Goal: Task Accomplishment & Management: Complete application form

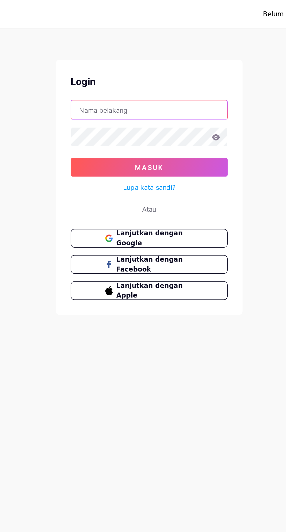
click at [152, 67] on input "text" at bounding box center [142, 69] width 97 height 12
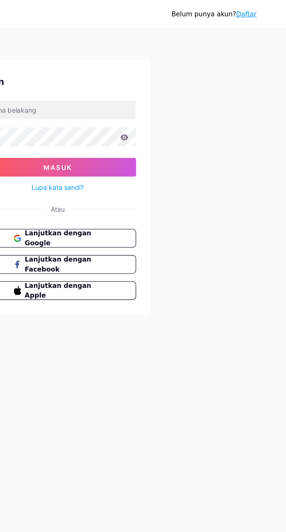
click at [260, 10] on font "Daftar" at bounding box center [261, 8] width 13 height 5
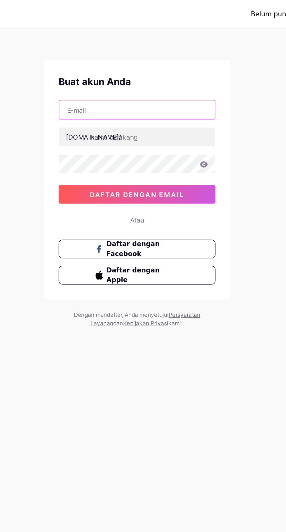
click at [165, 68] on input "text" at bounding box center [142, 69] width 97 height 12
type input "[EMAIL_ADDRESS][DOMAIN_NAME]"
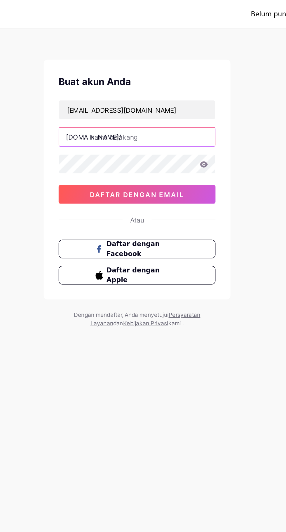
click at [163, 86] on input "text" at bounding box center [142, 86] width 97 height 12
type input "nusasatuin"
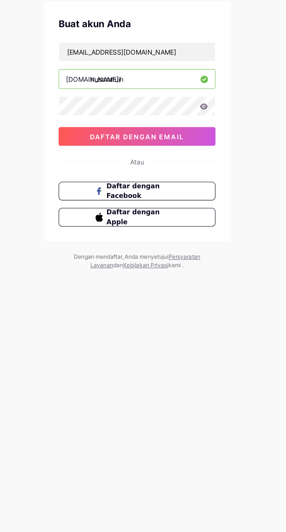
click at [141, 120] on font "daftar dengan email" at bounding box center [143, 121] width 59 height 5
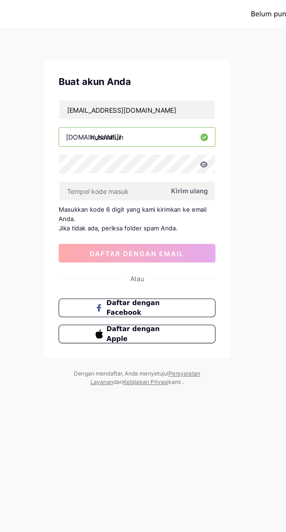
click at [172, 119] on font "Kirim ulang" at bounding box center [175, 119] width 23 height 5
click at [159, 90] on input "nusasatuin" at bounding box center [142, 86] width 97 height 12
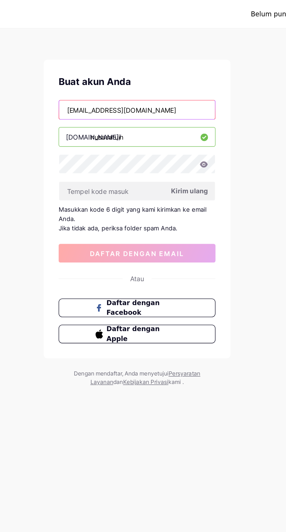
click at [166, 69] on input "[EMAIL_ADDRESS][DOMAIN_NAME]" at bounding box center [142, 69] width 97 height 12
type input "y"
type input "[EMAIL_ADDRESS][DOMAIN_NAME]"
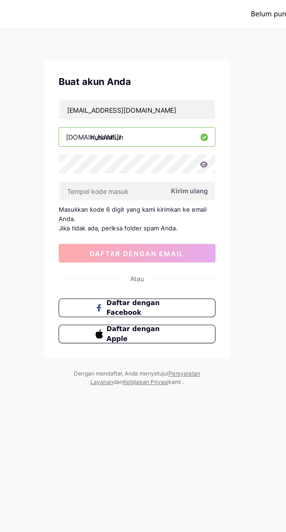
click at [171, 120] on font "Kirim ulang" at bounding box center [175, 119] width 23 height 5
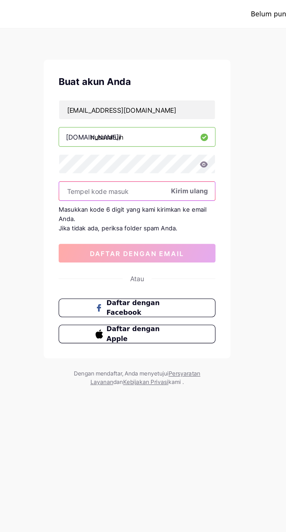
click at [106, 119] on input "text" at bounding box center [142, 120] width 97 height 12
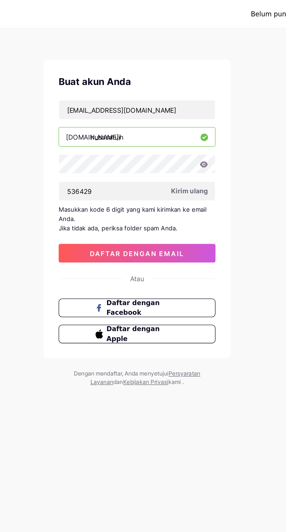
click at [140, 157] on font "daftar dengan email" at bounding box center [143, 158] width 59 height 5
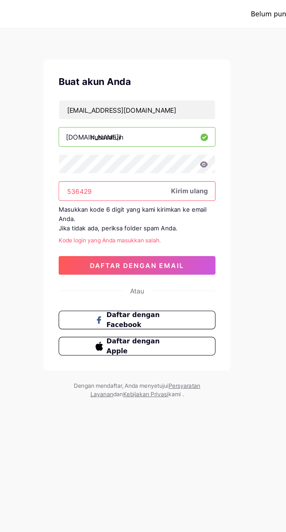
click at [142, 121] on input "536429" at bounding box center [142, 120] width 97 height 12
click at [123, 119] on input "536429" at bounding box center [142, 120] width 97 height 12
type input "5"
click at [119, 122] on input "5260" at bounding box center [142, 120] width 97 height 12
type input "526025"
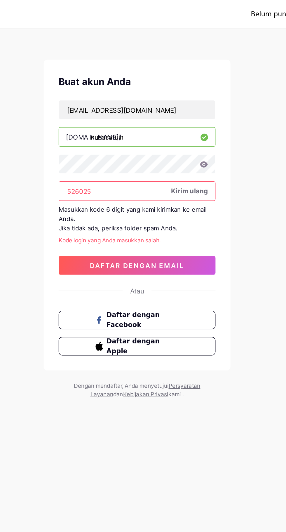
click at [129, 163] on font "daftar dengan email" at bounding box center [143, 165] width 59 height 5
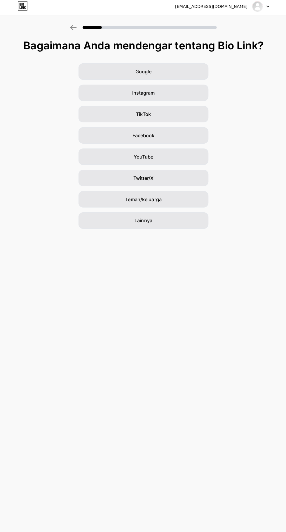
click at [135, 71] on font "Google" at bounding box center [143, 73] width 16 height 6
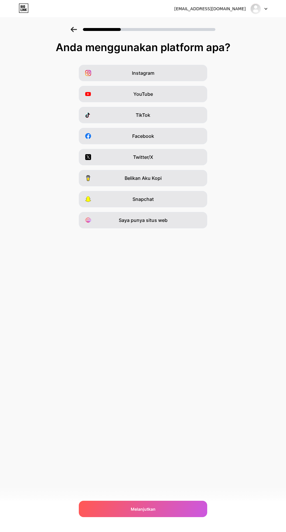
click at [144, 224] on div "Saya punya situs web" at bounding box center [143, 220] width 128 height 16
click at [112, 507] on div "Melanjutkan" at bounding box center [143, 509] width 128 height 16
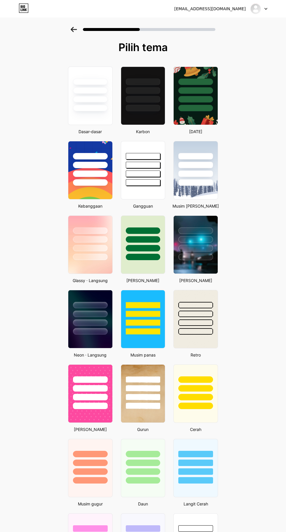
click at [83, 88] on div at bounding box center [90, 90] width 35 height 6
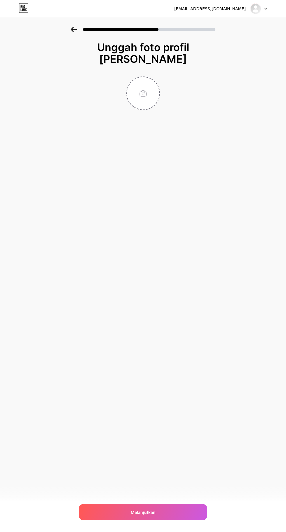
click at [146, 95] on input "file" at bounding box center [143, 93] width 32 height 32
type input "C:\fakepath\1000031249.jpg"
click at [183, 517] on div "Melanjutkan" at bounding box center [143, 512] width 128 height 16
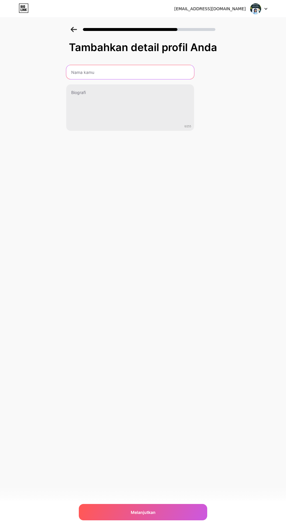
click at [95, 72] on input "text" at bounding box center [130, 72] width 128 height 14
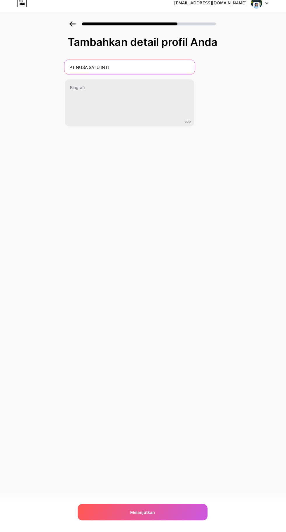
scroll to position [32, 0]
type input "PT NUSA SATU INTI"
click at [139, 512] on font "Melanjutkan" at bounding box center [143, 512] width 25 height 5
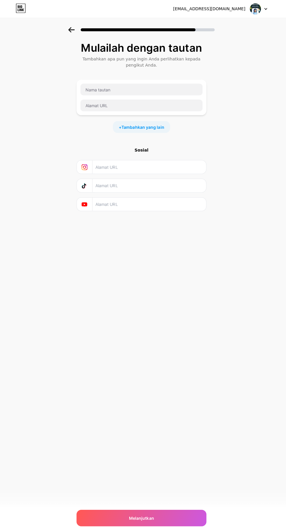
scroll to position [0, 0]
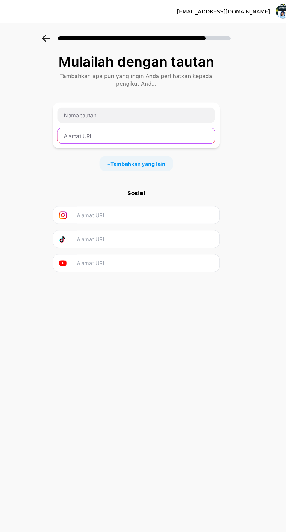
click at [106, 102] on input "text" at bounding box center [143, 104] width 121 height 12
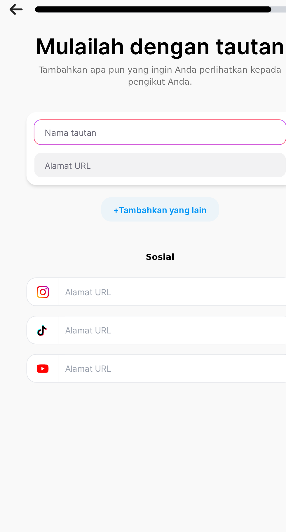
click at [106, 87] on input "text" at bounding box center [143, 89] width 121 height 12
type input "Hubungi Kami"
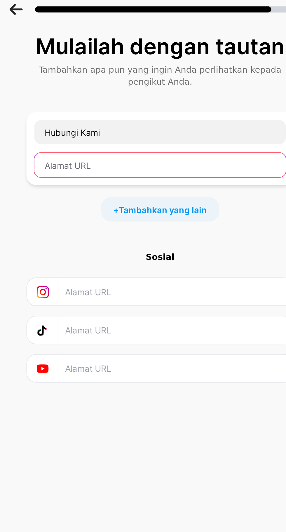
click at [97, 105] on input "text" at bounding box center [143, 104] width 121 height 12
click at [102, 106] on input "text" at bounding box center [143, 104] width 121 height 12
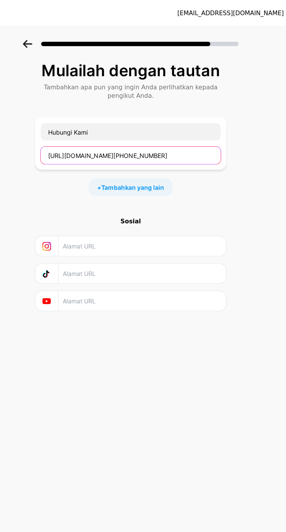
type input "[URL][DOMAIN_NAME][PHONE_NUMBER]"
click at [132, 127] on font "Tambahkan yang lain" at bounding box center [144, 125] width 42 height 5
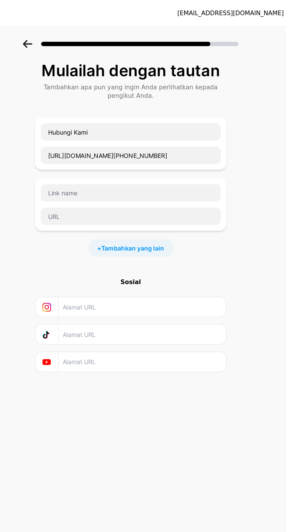
scroll to position [0, 0]
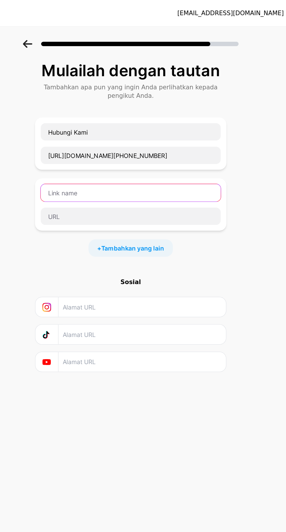
click at [94, 130] on input "text" at bounding box center [143, 129] width 121 height 12
type input "B"
type input "Pembatalan Pinjaman"
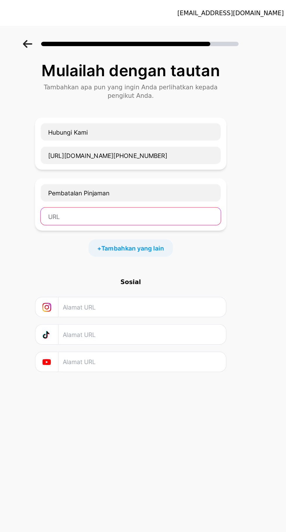
click at [96, 145] on input "text" at bounding box center [143, 145] width 121 height 12
paste input "[URL][DOMAIN_NAME][PHONE_NUMBER]"
type input "[URL][DOMAIN_NAME][PHONE_NUMBER]"
click at [126, 164] on font "Tambahkan yang lain" at bounding box center [144, 166] width 42 height 5
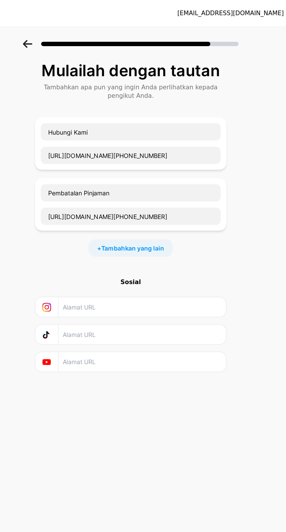
scroll to position [0, 0]
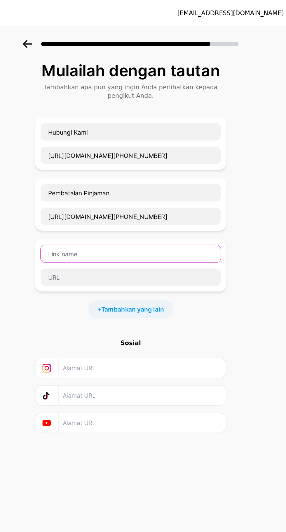
click at [96, 170] on input "text" at bounding box center [143, 170] width 121 height 12
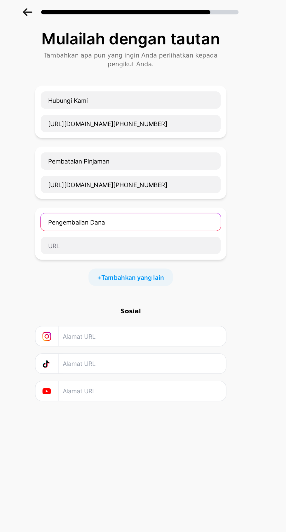
type input "Pengembalian Dana"
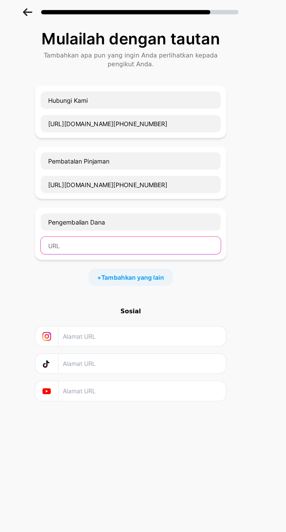
click at [112, 187] on input "text" at bounding box center [143, 186] width 121 height 12
paste input "[URL][DOMAIN_NAME][PHONE_NUMBER]"
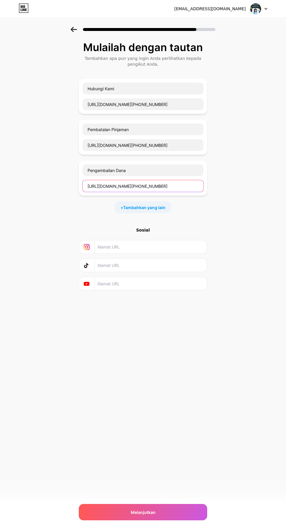
type input "[URL][DOMAIN_NAME][PHONE_NUMBER]"
click at [154, 515] on span "Melanjutkan" at bounding box center [143, 512] width 25 height 6
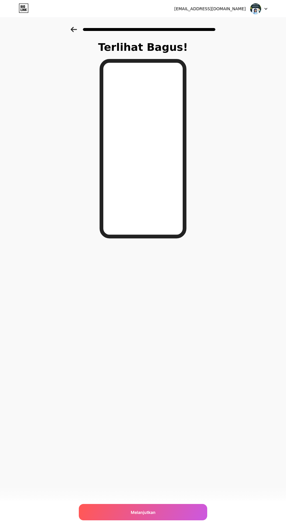
click at [182, 510] on div "Melanjutkan" at bounding box center [143, 512] width 128 height 16
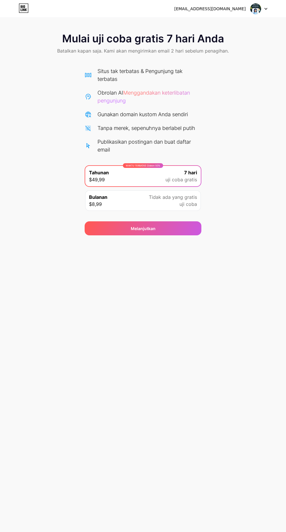
click at [186, 234] on div "Melanjutkan" at bounding box center [143, 228] width 117 height 14
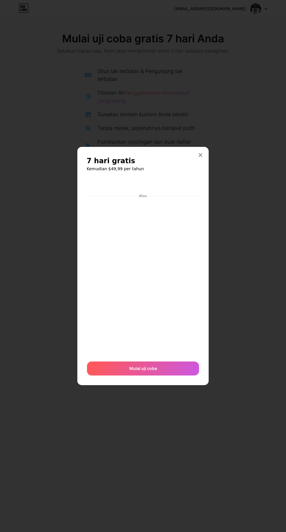
click at [201, 157] on icon at bounding box center [200, 155] width 3 height 3
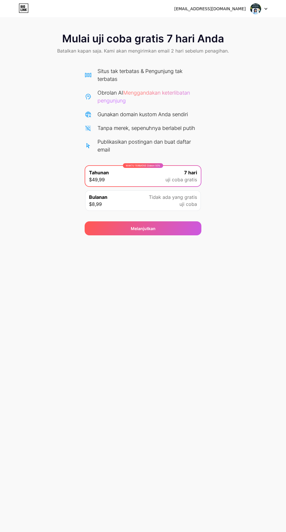
click at [184, 206] on font "uji coba" at bounding box center [189, 204] width 18 height 6
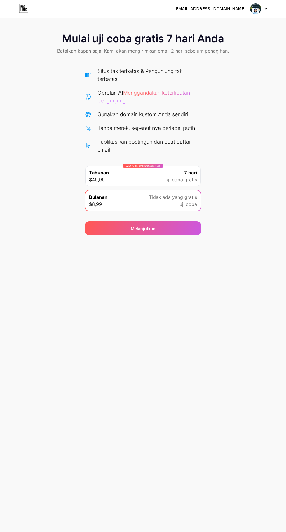
click at [231, 410] on div "[EMAIL_ADDRESS][DOMAIN_NAME] Keluar Tautan Disalin Mulai uji coba gratis 7 hari…" at bounding box center [143, 266] width 286 height 532
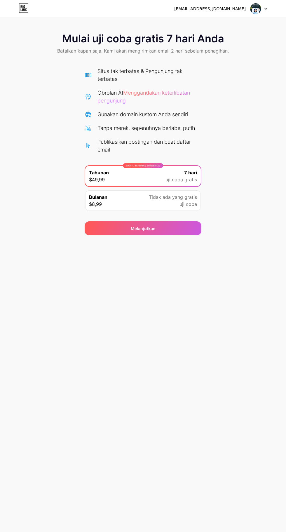
scroll to position [0, 0]
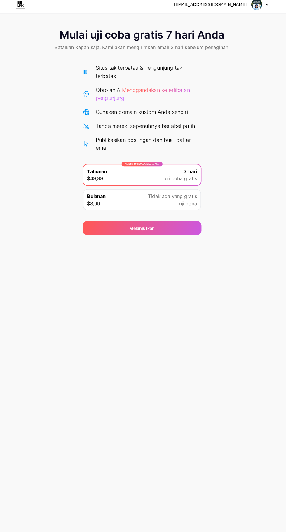
click at [166, 247] on div "[EMAIL_ADDRESS][DOMAIN_NAME] Keluar Tautan Disalin Mulai uji coba gratis 7 hari…" at bounding box center [143, 266] width 286 height 532
click at [175, 230] on div "Melanjutkan" at bounding box center [143, 228] width 117 height 14
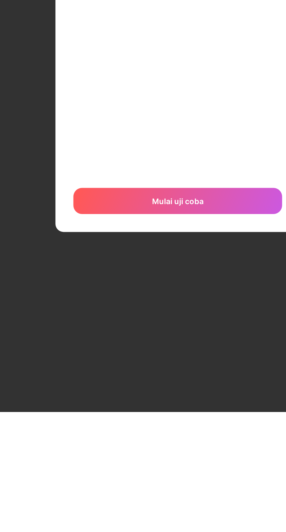
click at [153, 421] on font "Mulai uji coba" at bounding box center [143, 418] width 28 height 5
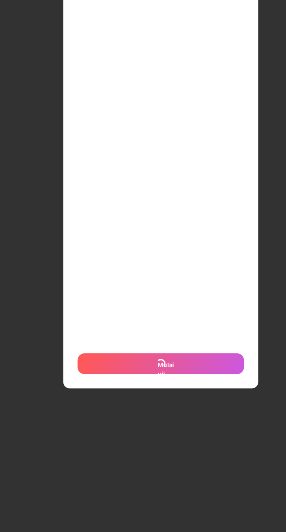
scroll to position [0, 0]
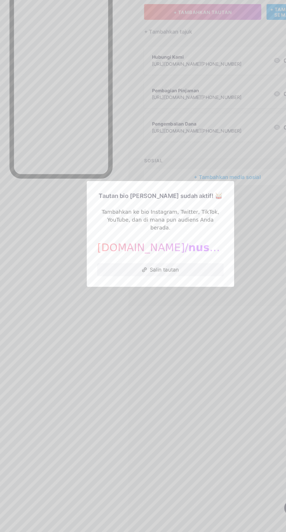
click at [144, 313] on div "Tautan bio [PERSON_NAME] sudah aktif! 🥁 Tambahkan ke bio Instagram, Twitter, Ti…" at bounding box center [142, 266] width 131 height 94
click at [141, 301] on font "Salin tautan" at bounding box center [146, 298] width 26 height 6
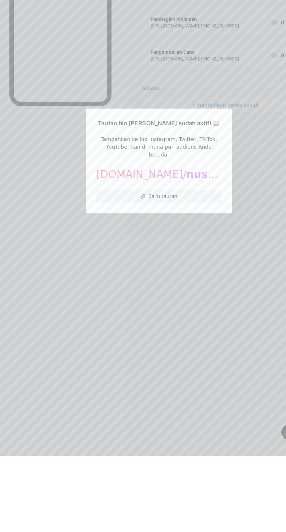
click at [126, 304] on button "Salin tautan" at bounding box center [143, 298] width 113 height 12
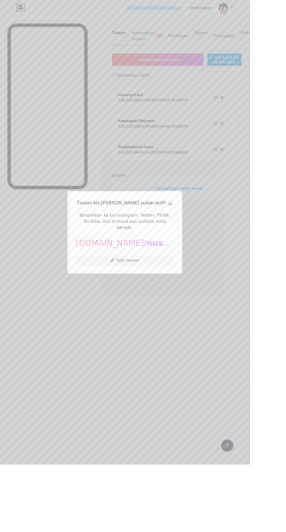
click at [152, 416] on div at bounding box center [143, 266] width 286 height 532
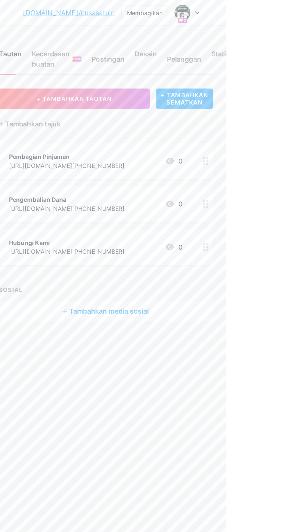
click at [232, 39] on font "Desain" at bounding box center [229, 37] width 15 height 6
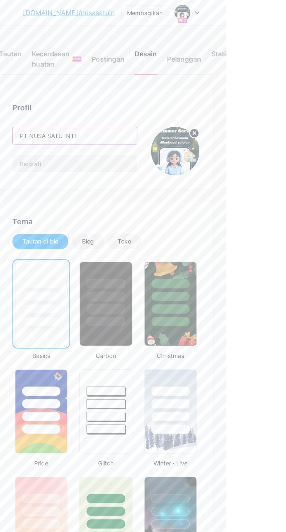
click at [193, 94] on input "PT NUSA SATU INTI" at bounding box center [181, 94] width 86 height 12
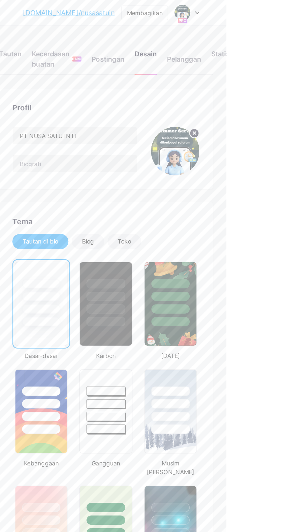
click at [286, 365] on html "[DOMAIN_NAME]/nusasa... [DOMAIN_NAME]/nusasatuin Membagikan Beralih akun PT NUS…" at bounding box center [143, 498] width 286 height 996
click at [242, 6] on div "Membagikan" at bounding box center [229, 9] width 25 height 6
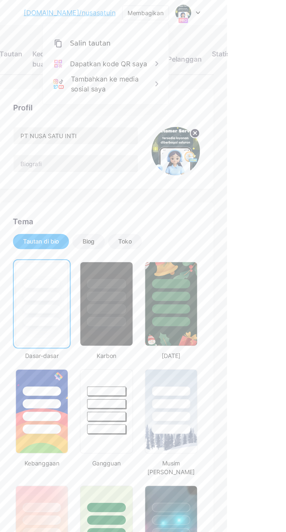
click at [206, 28] on font "Salin tautan" at bounding box center [191, 30] width 28 height 6
